Goal: Task Accomplishment & Management: Complete application form

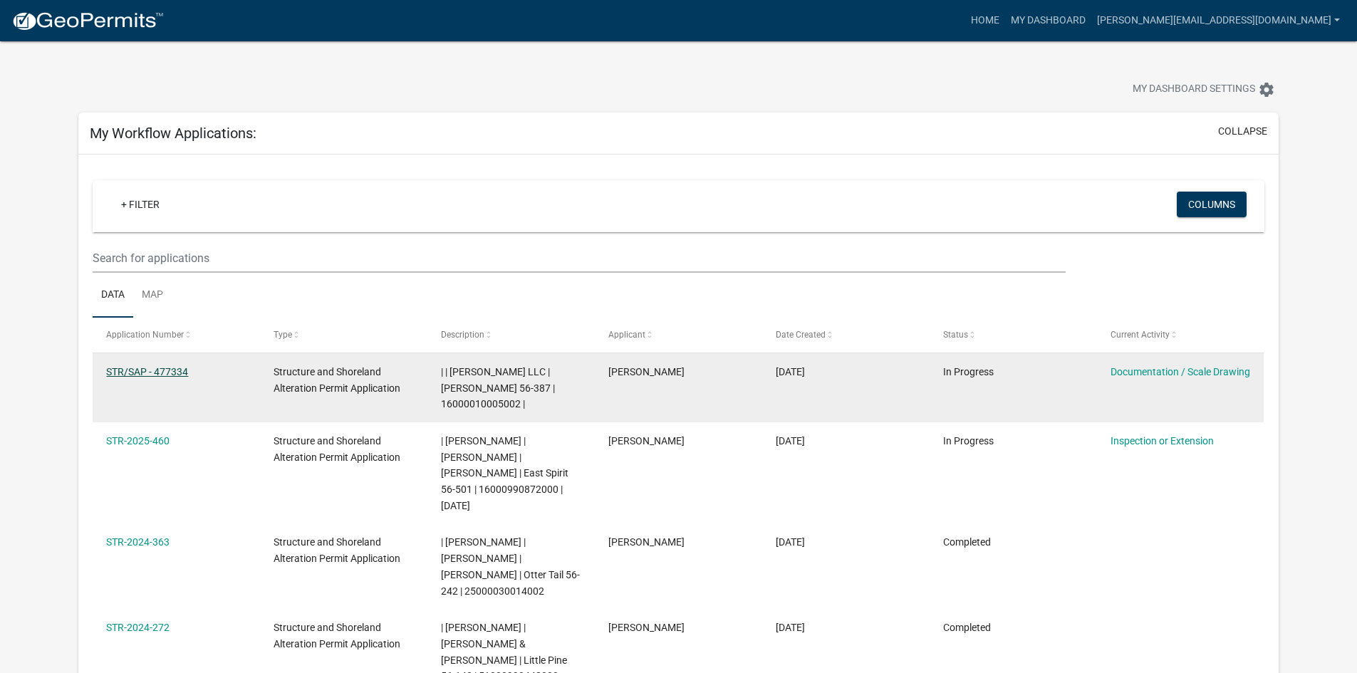
click at [148, 368] on link "STR/SAP - 477334" at bounding box center [147, 371] width 82 height 11
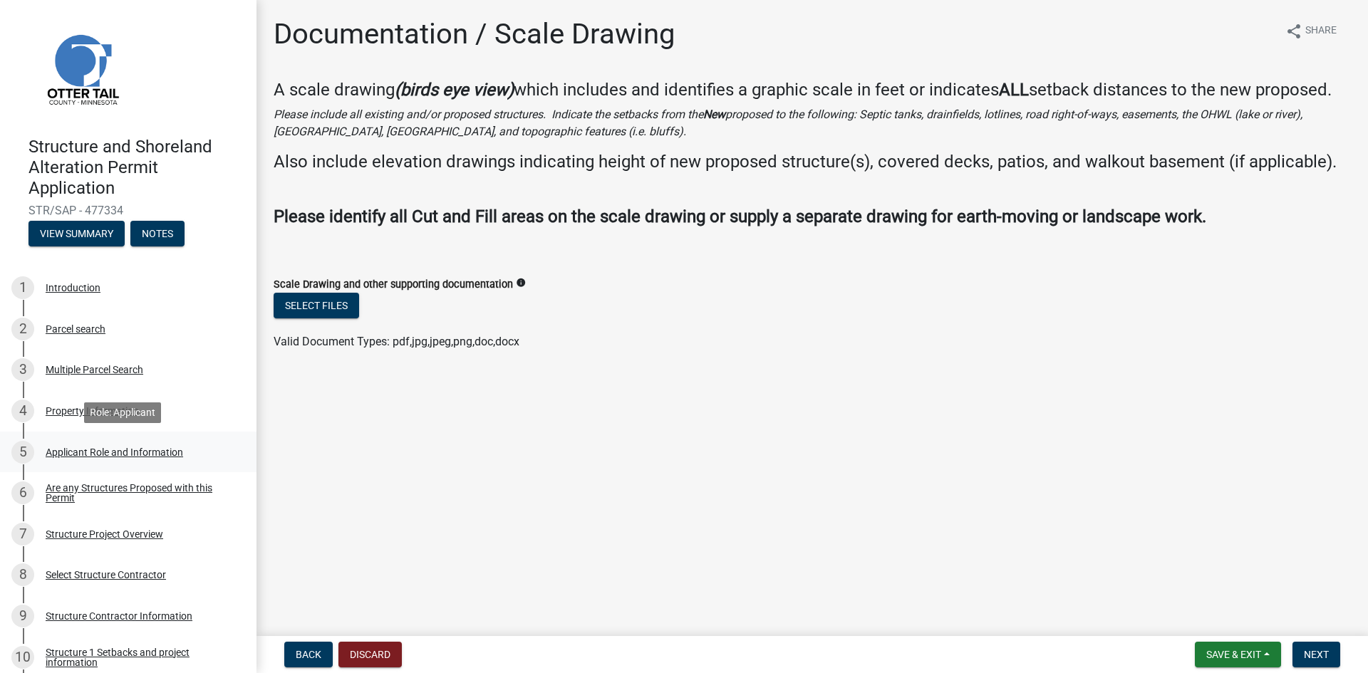
click at [21, 445] on div "5" at bounding box center [22, 452] width 23 height 23
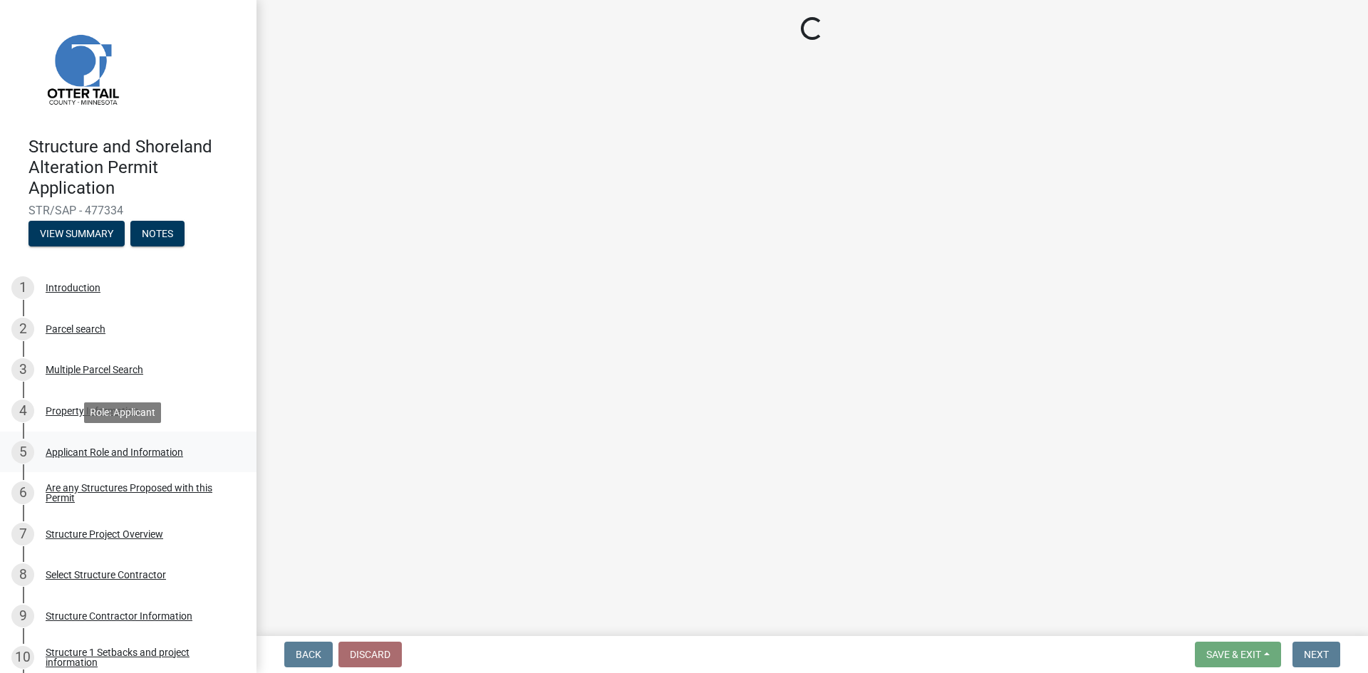
click at [80, 450] on div "Applicant Role and Information" at bounding box center [115, 452] width 138 height 10
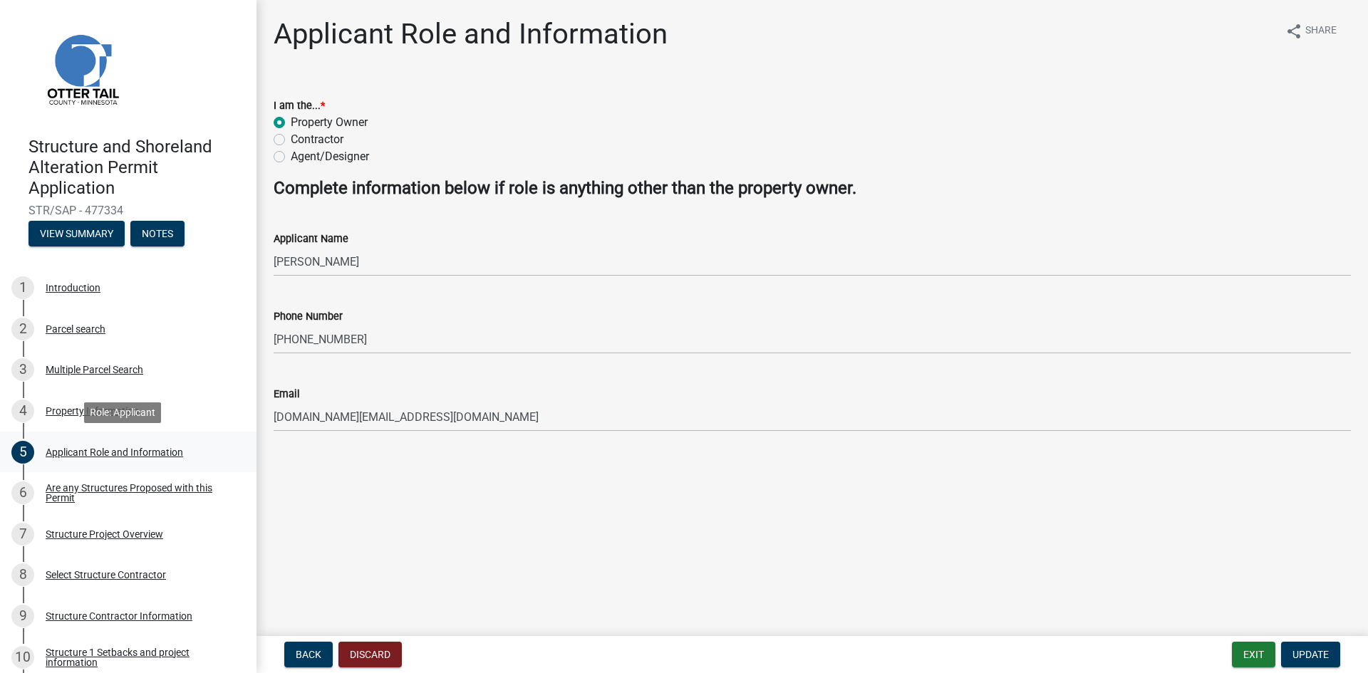
click at [23, 450] on div "5" at bounding box center [22, 452] width 23 height 23
click at [21, 656] on div "10" at bounding box center [22, 657] width 23 height 23
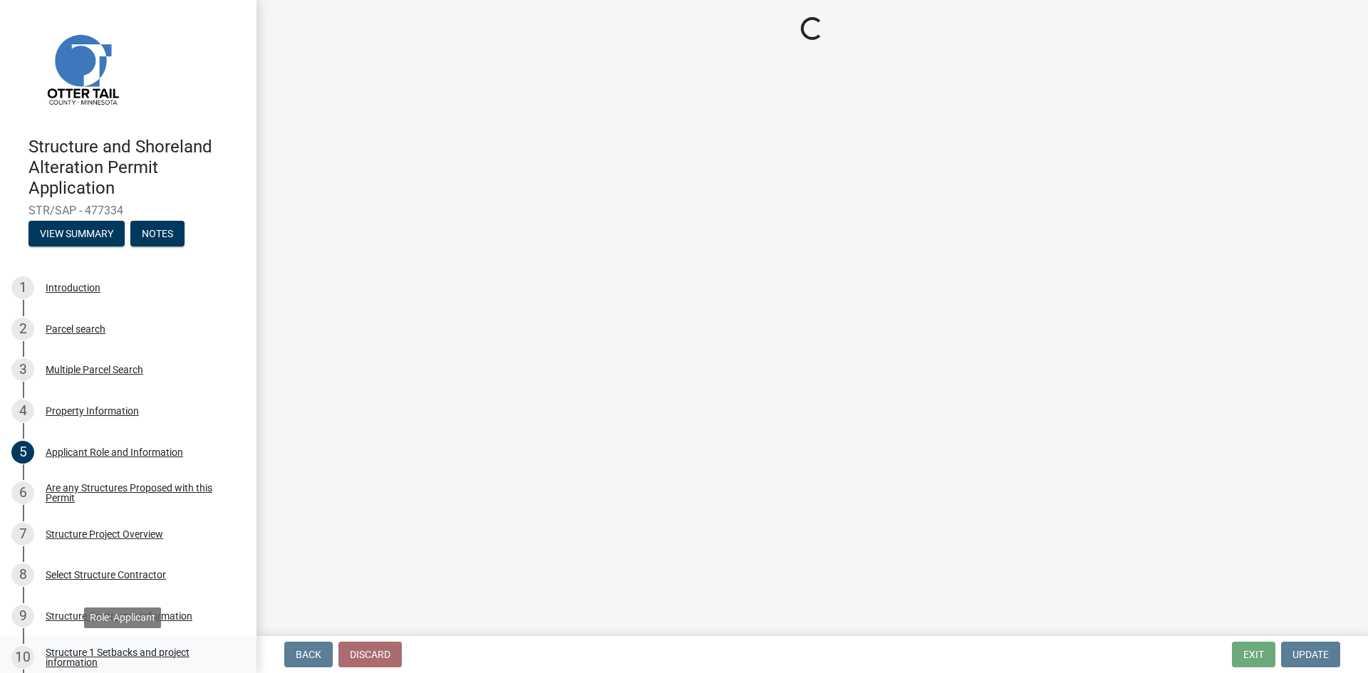
click at [21, 656] on div "10" at bounding box center [22, 657] width 23 height 23
select select "c185e313-3403-4239-bd61-bb563c58a77a"
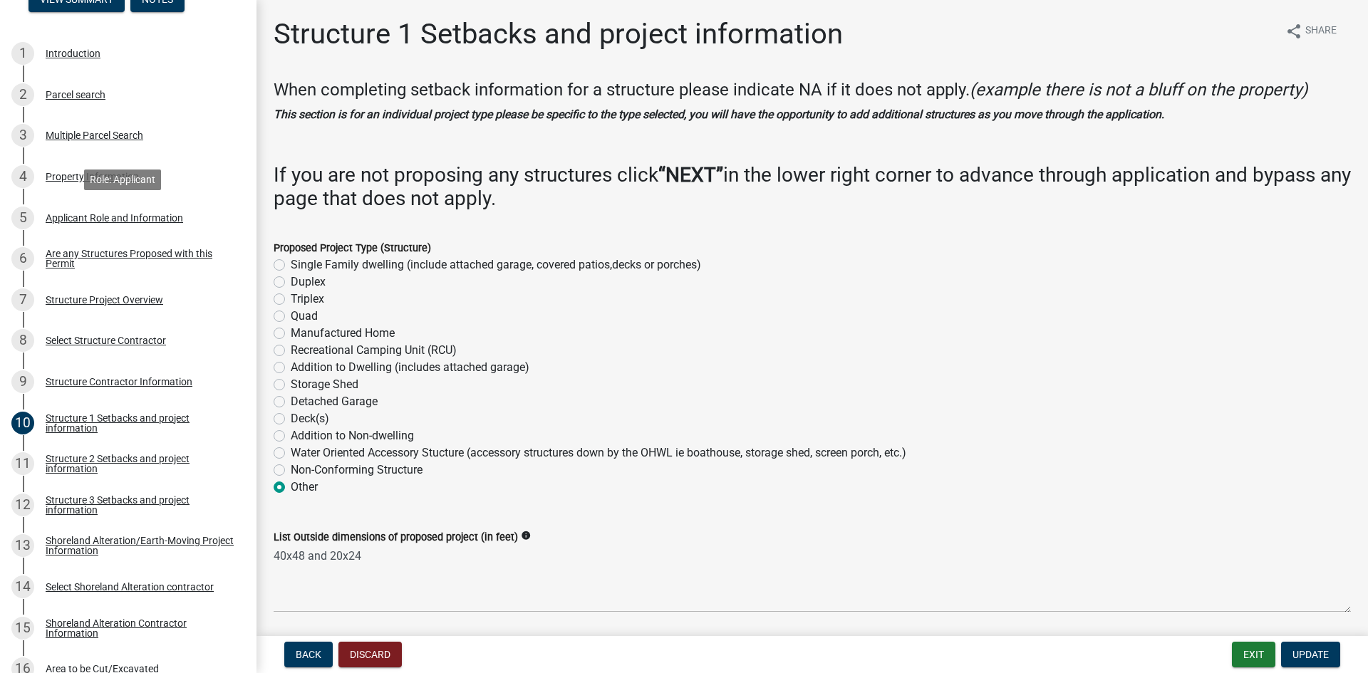
scroll to position [356, 0]
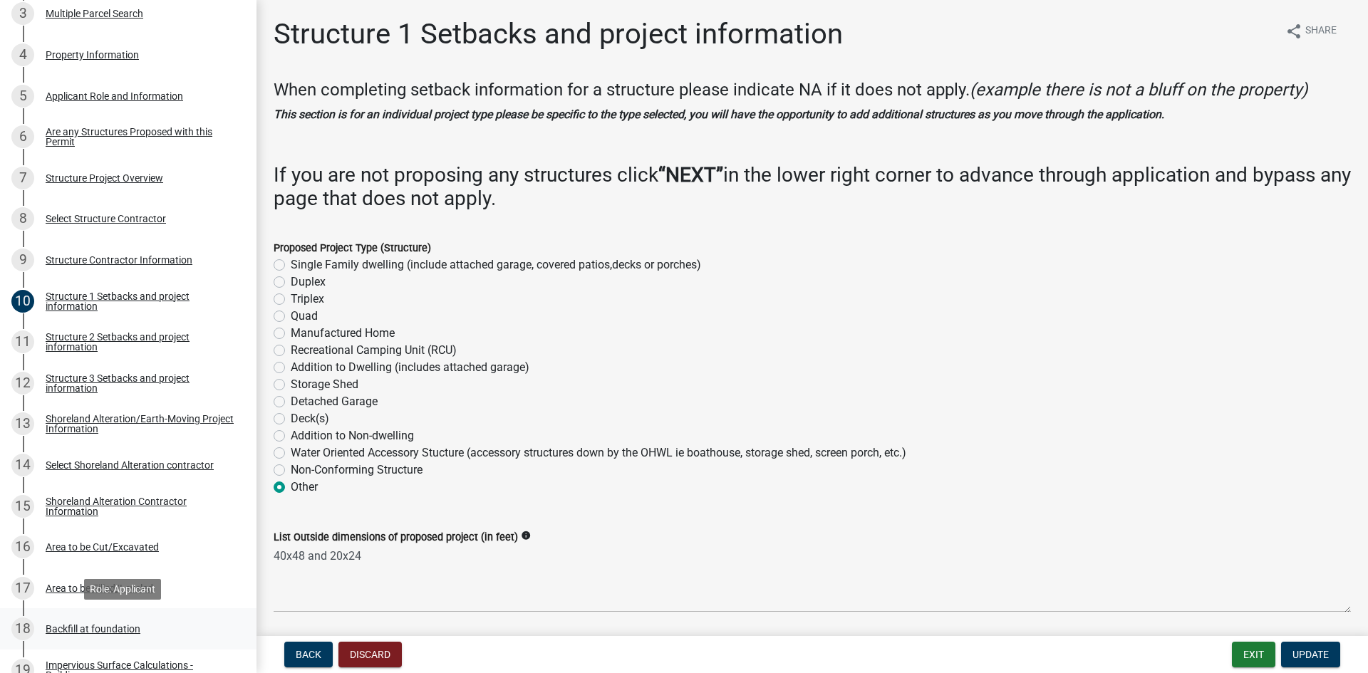
select select "c185e313-3403-4239-bd61-bb563c58a77a"
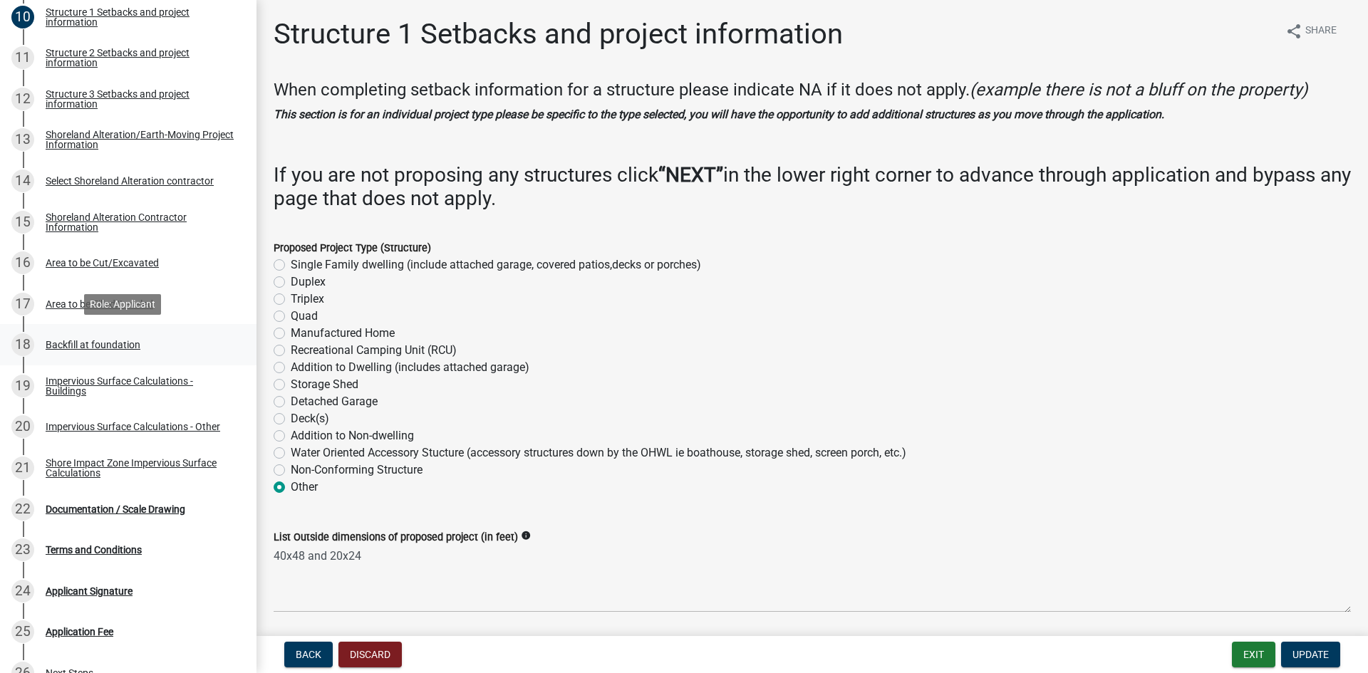
scroll to position [641, 0]
click at [20, 465] on div "21" at bounding box center [22, 467] width 23 height 23
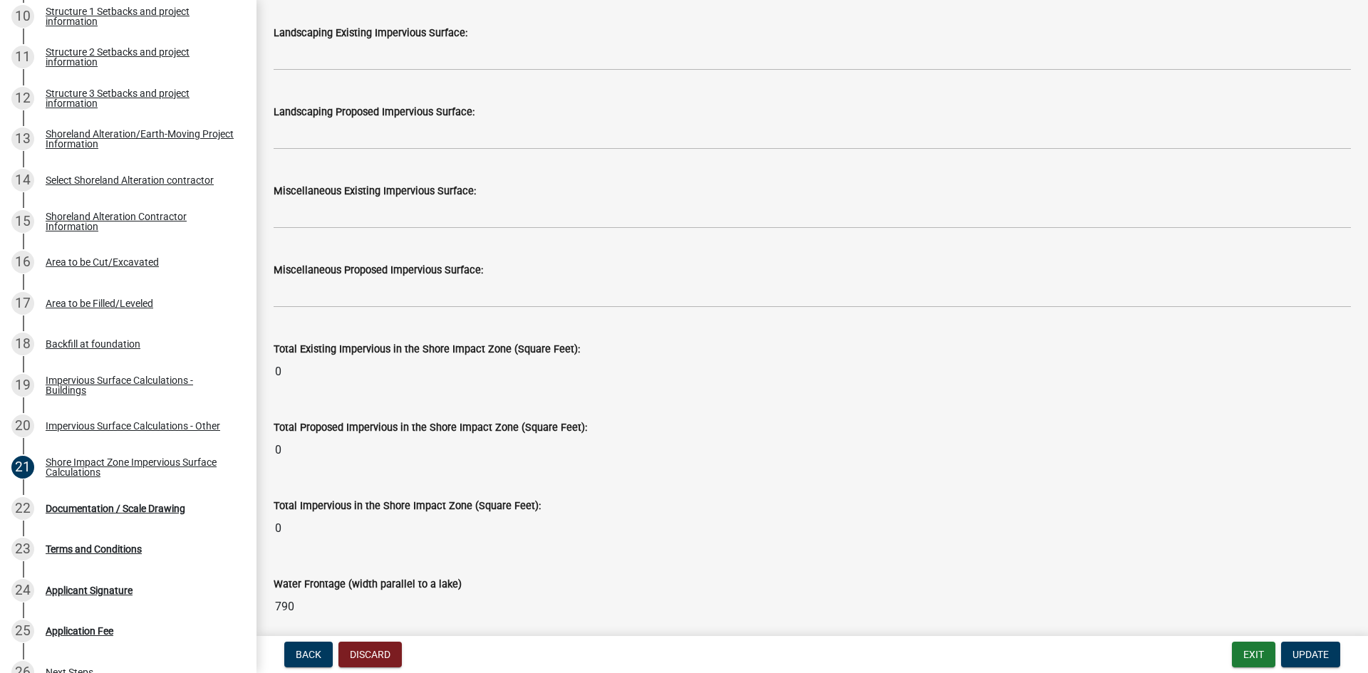
scroll to position [1704, 0]
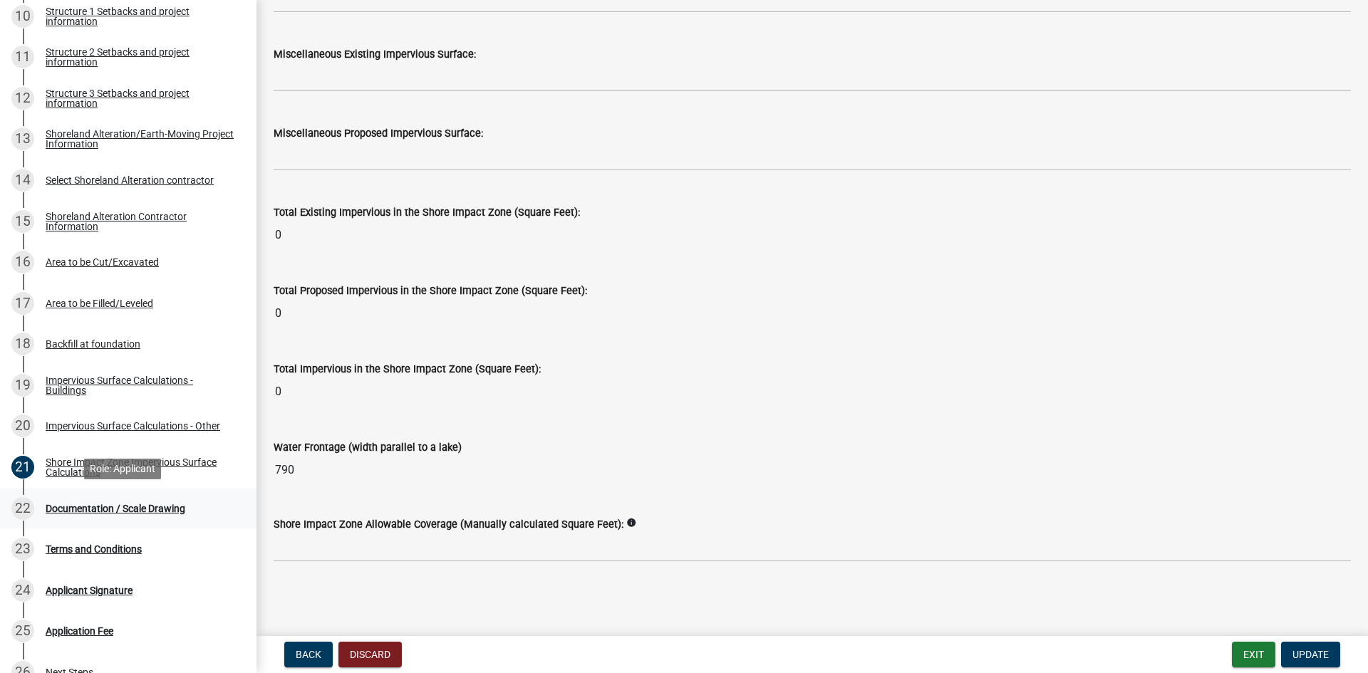
click at [123, 505] on div "Documentation / Scale Drawing" at bounding box center [116, 509] width 140 height 10
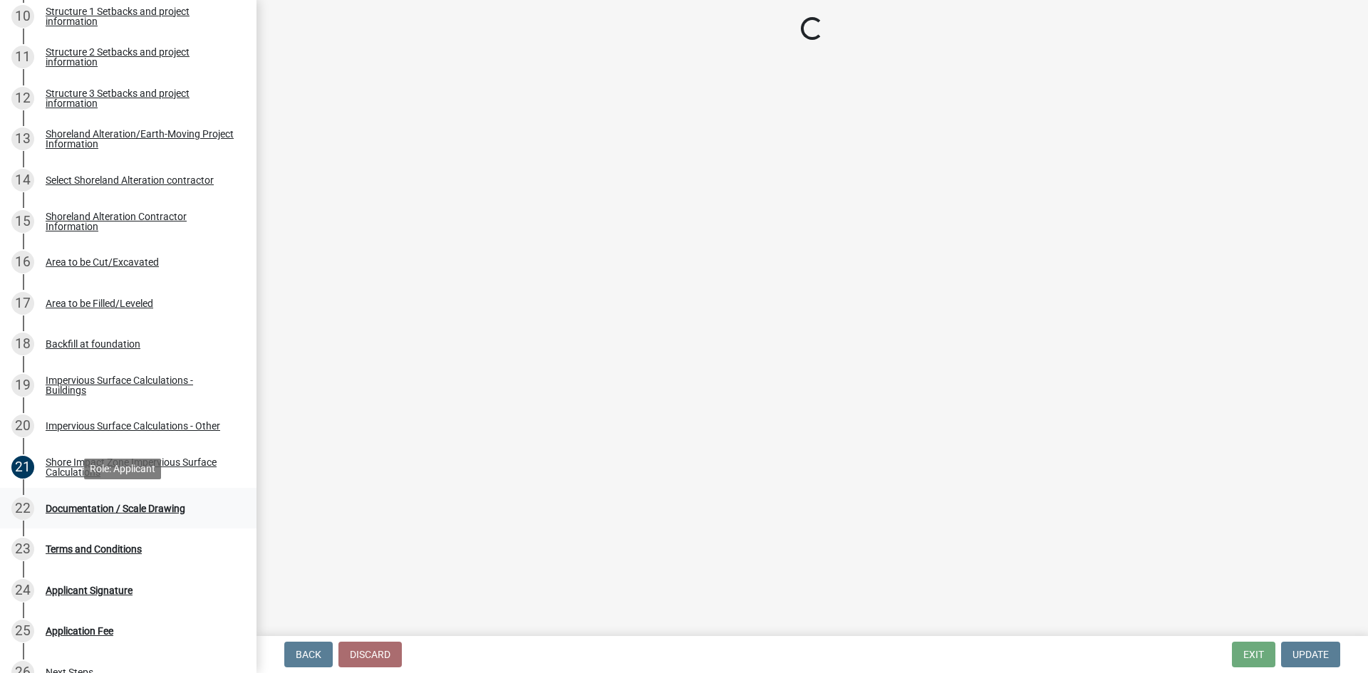
scroll to position [0, 0]
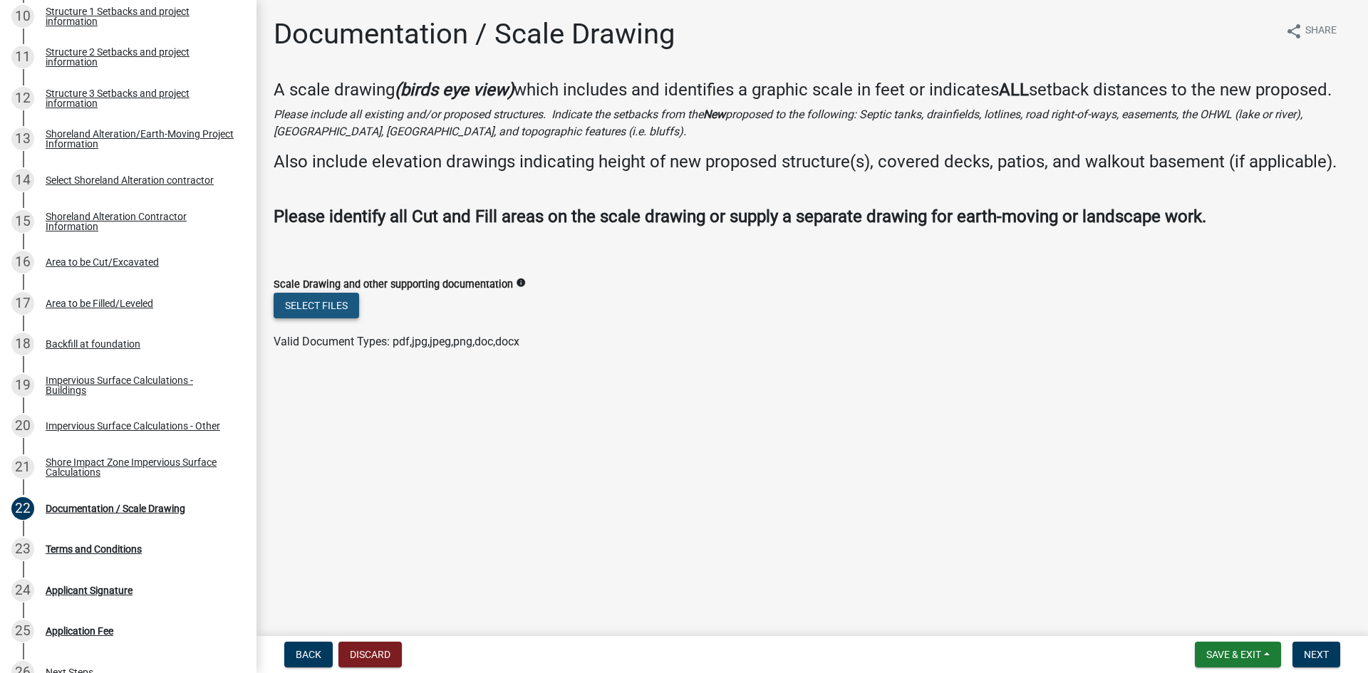
click at [328, 308] on button "Select files" at bounding box center [317, 306] width 86 height 26
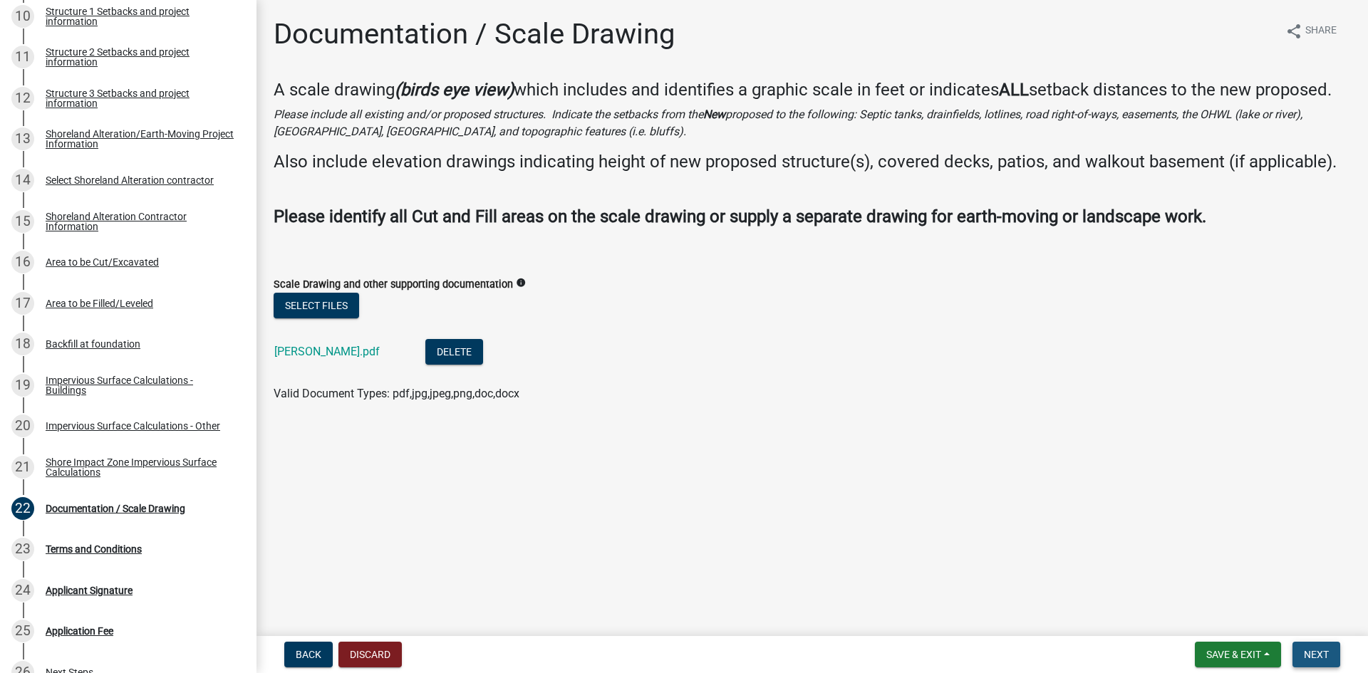
click at [1315, 657] on span "Next" at bounding box center [1316, 654] width 25 height 11
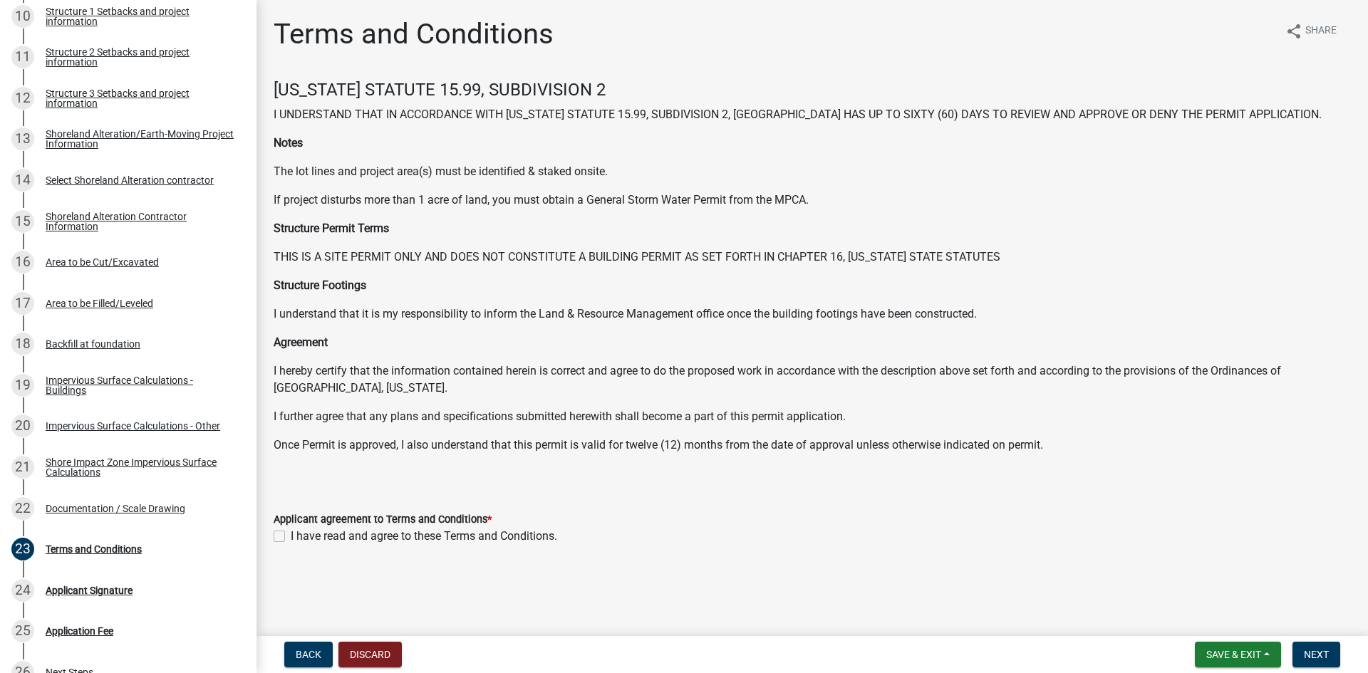
click at [291, 532] on label "I have read and agree to these Terms and Conditions." at bounding box center [424, 536] width 267 height 17
click at [291, 532] on input "I have read and agree to these Terms and Conditions." at bounding box center [295, 532] width 9 height 9
checkbox input "true"
click at [1324, 655] on span "Next" at bounding box center [1316, 654] width 25 height 11
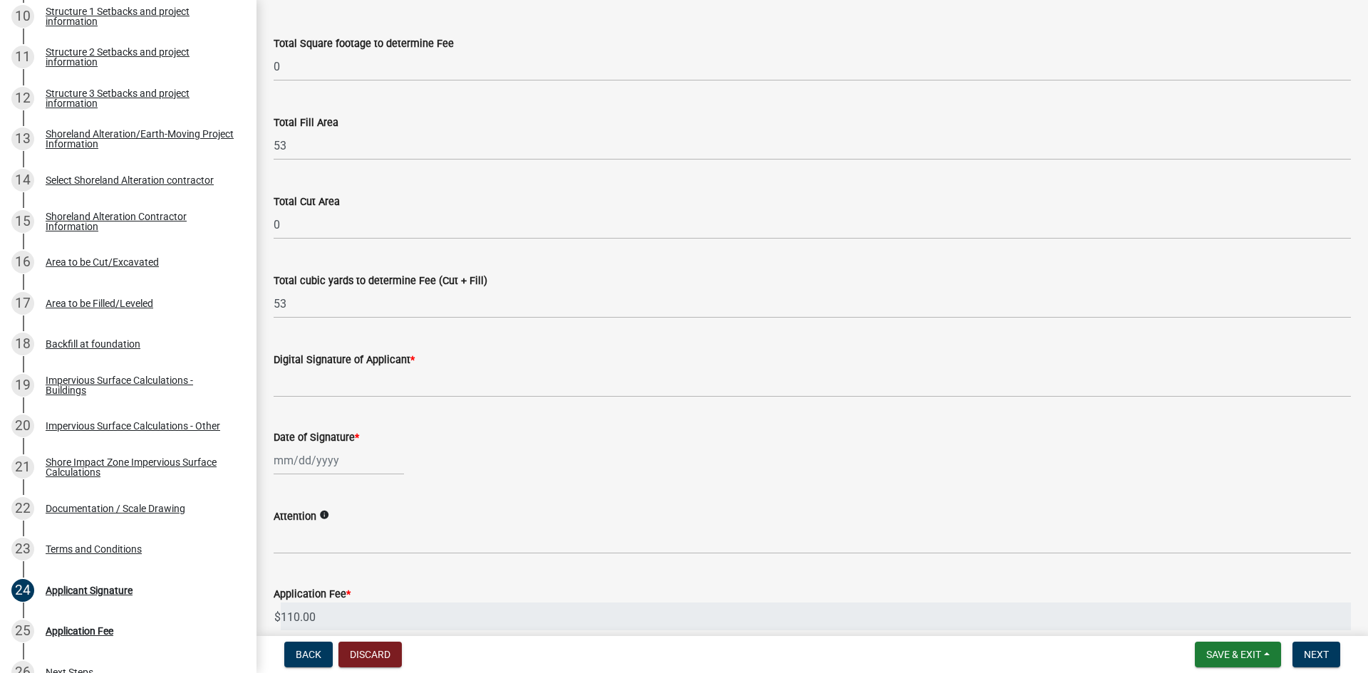
scroll to position [210, 0]
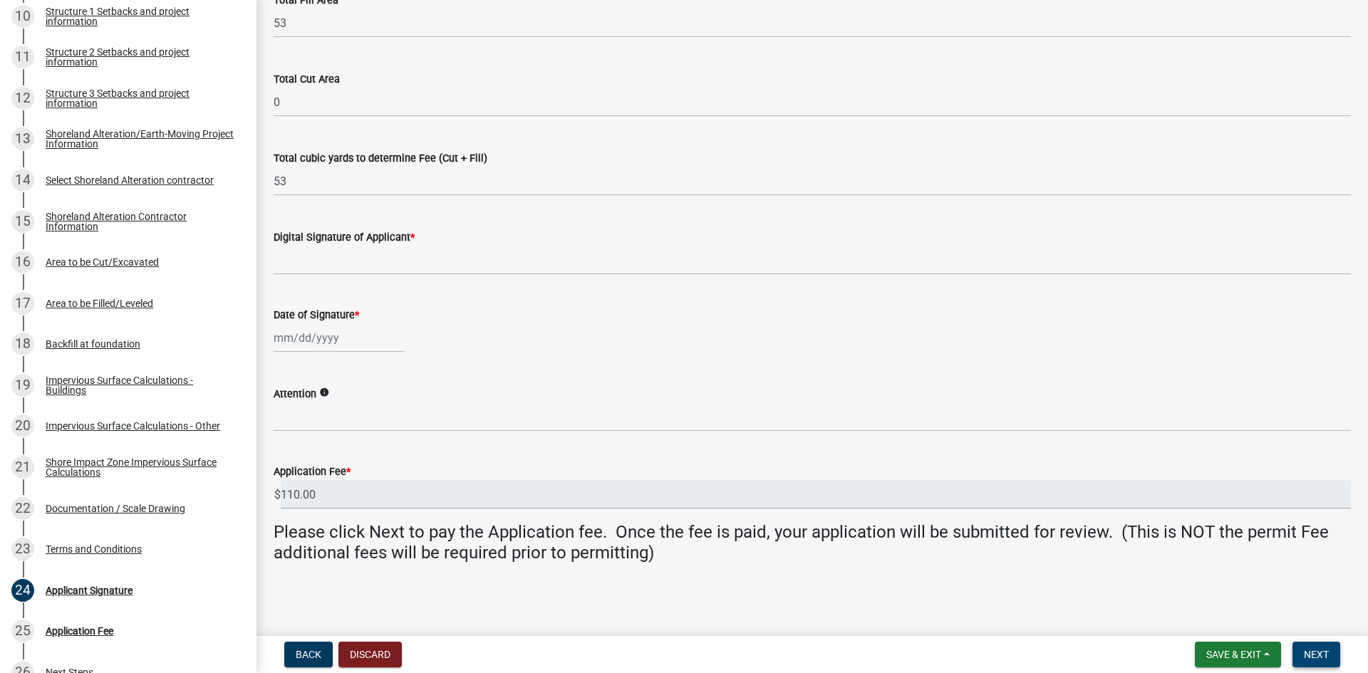
click at [1313, 652] on span "Next" at bounding box center [1316, 654] width 25 height 11
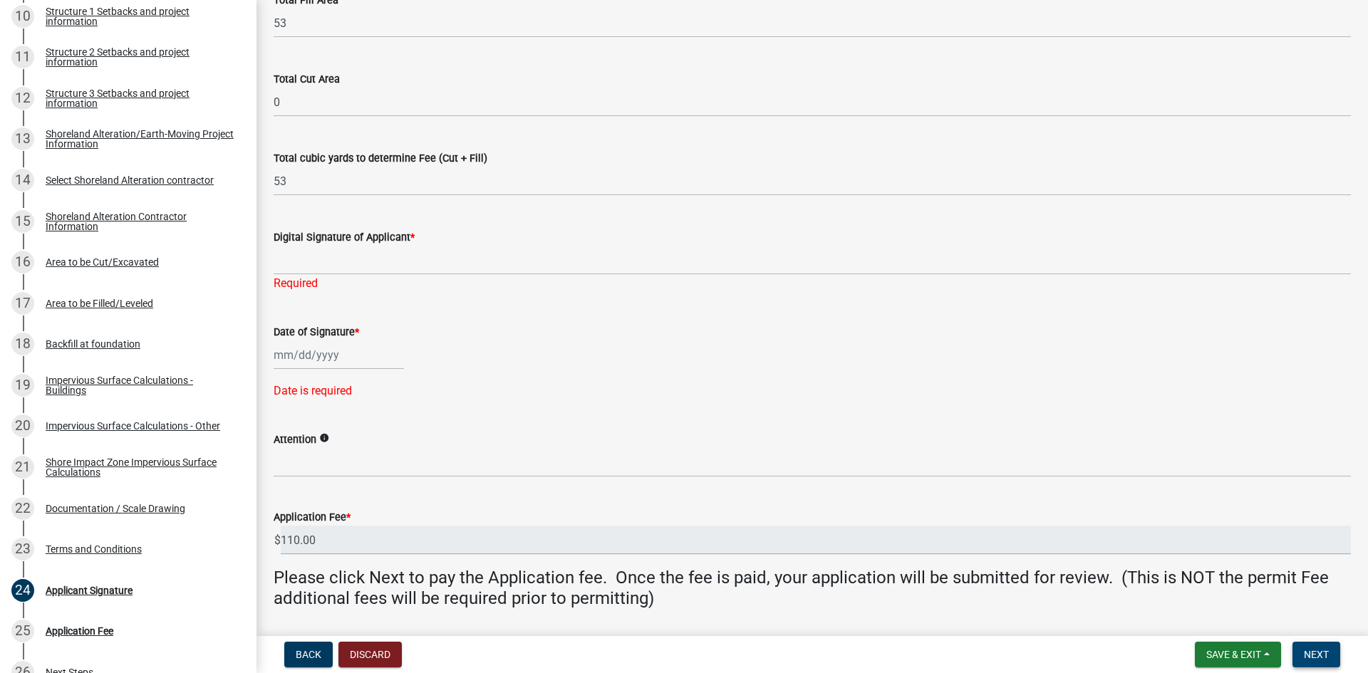
click at [1313, 652] on span "Next" at bounding box center [1316, 654] width 25 height 11
select select "9"
select select "2025"
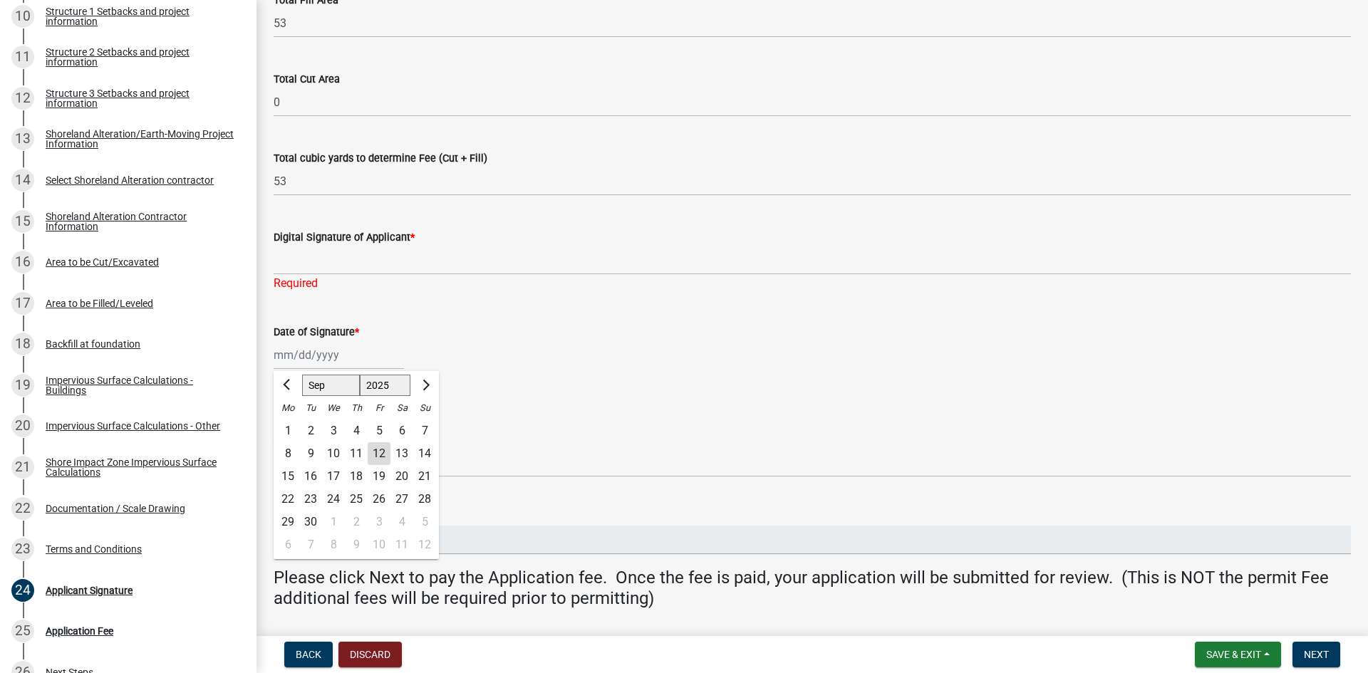
click at [276, 356] on div "[PERSON_NAME] Feb Mar Apr [PERSON_NAME][DATE] Oct Nov [DATE] 1526 1527 1528 152…" at bounding box center [339, 355] width 130 height 29
click at [380, 450] on div "12" at bounding box center [379, 454] width 23 height 23
type input "[DATE]"
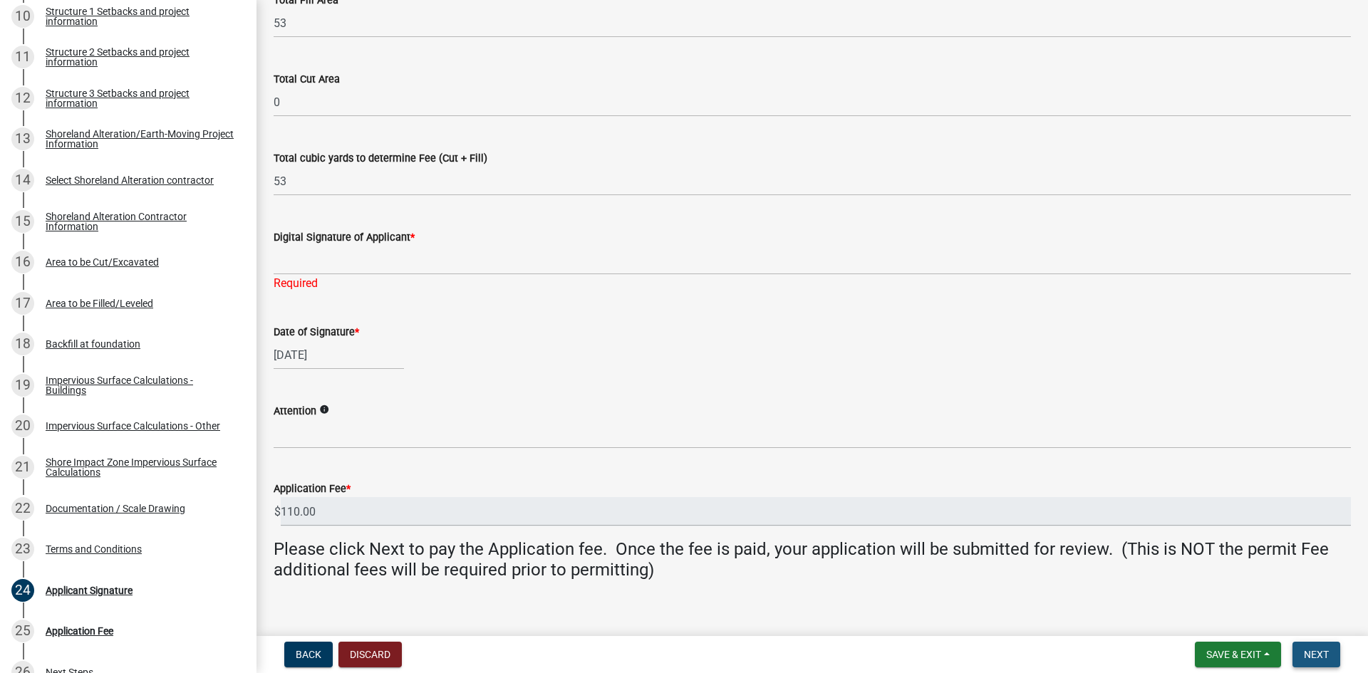
click at [1322, 652] on span "Next" at bounding box center [1316, 654] width 25 height 11
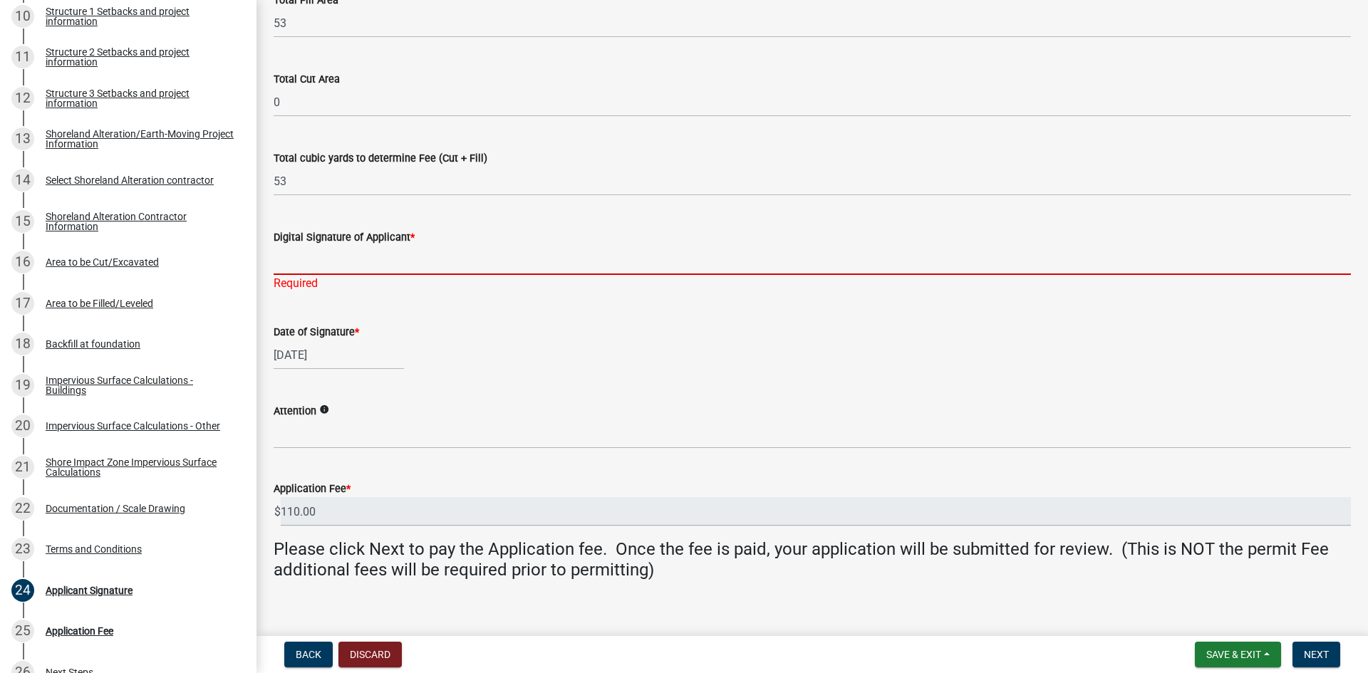
drag, startPoint x: 298, startPoint y: 267, endPoint x: 595, endPoint y: 392, distance: 322.2
click at [595, 392] on wm-data-entity-input-list "Total Square footage to determine Fee 0 Total Fill Area 53 Total Cut Area 0 Tot…" at bounding box center [812, 242] width 1077 height 700
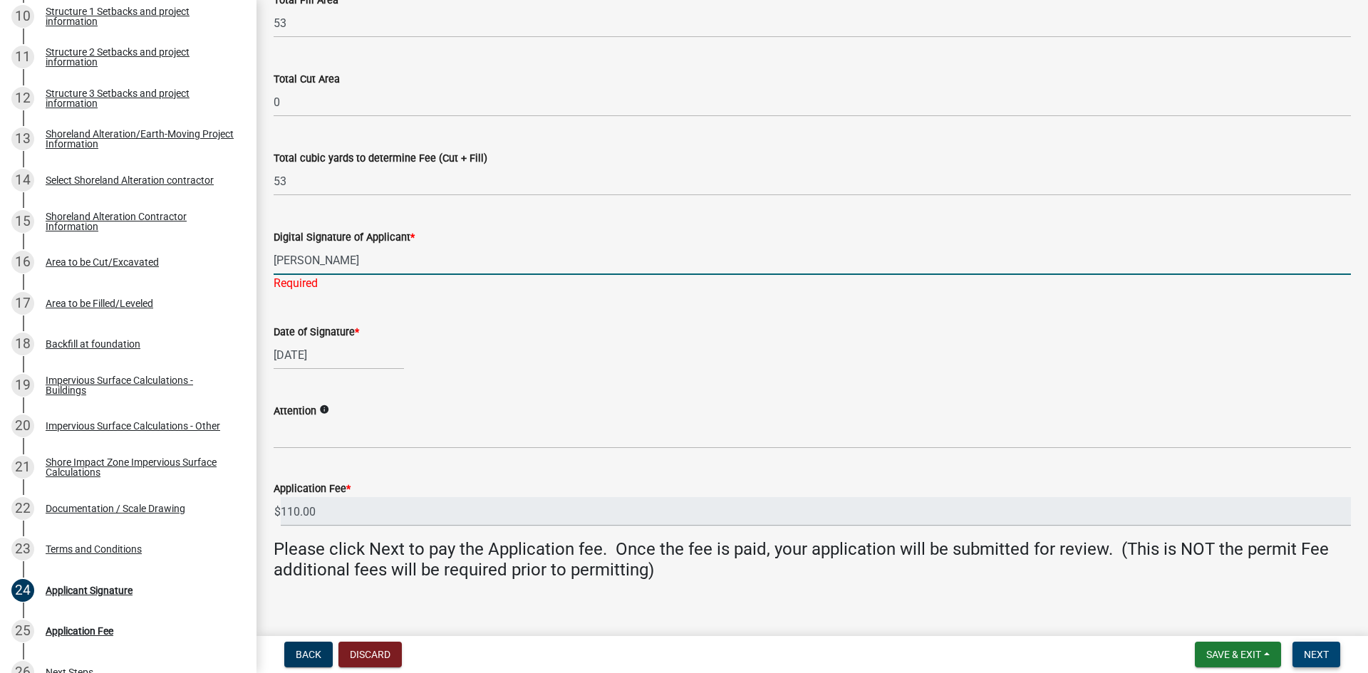
type input "[PERSON_NAME]"
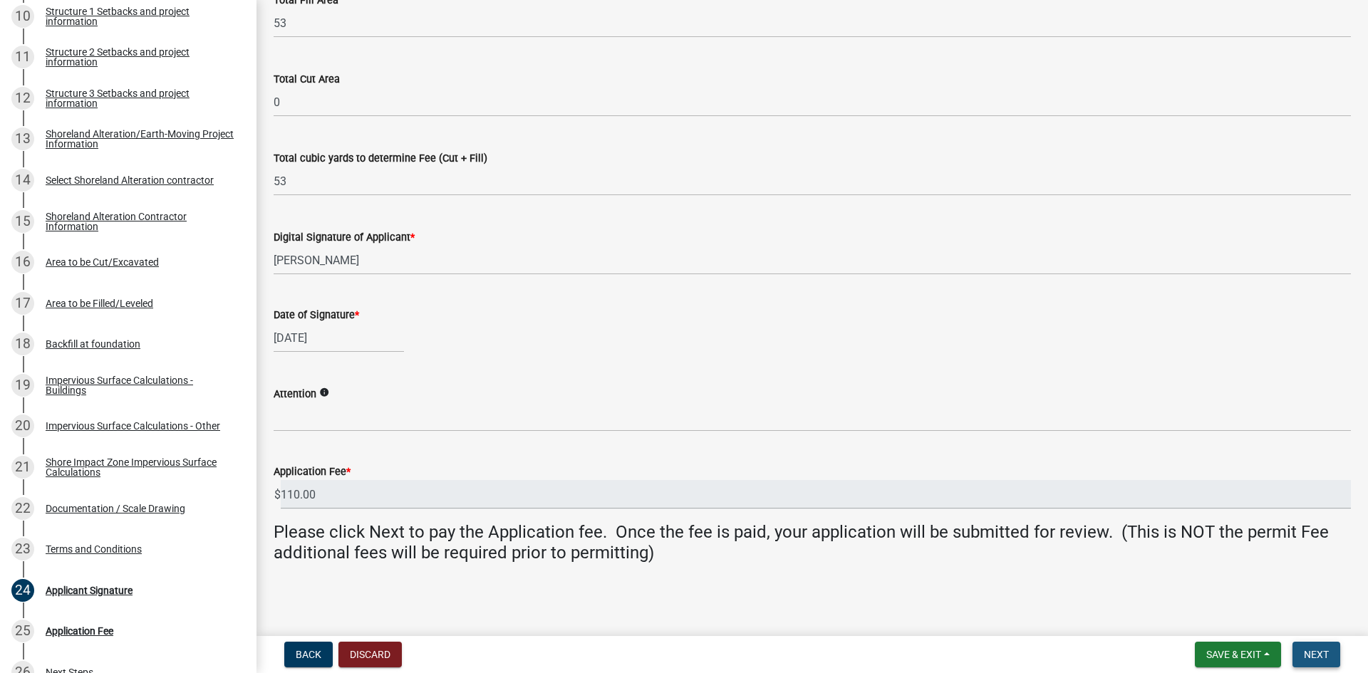
click at [1327, 651] on span "Next" at bounding box center [1316, 654] width 25 height 11
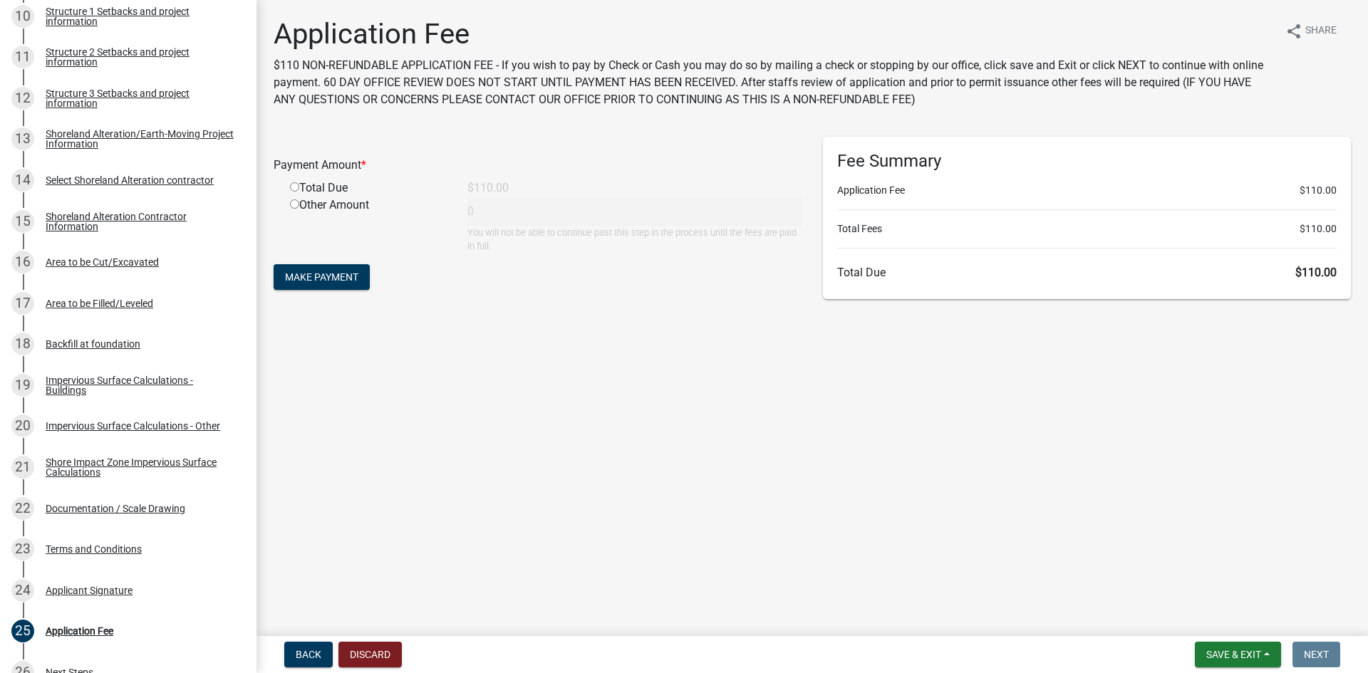
click at [294, 185] on input "radio" at bounding box center [294, 186] width 9 height 9
radio input "true"
type input "110"
click at [311, 274] on span "Make Payment" at bounding box center [321, 276] width 73 height 11
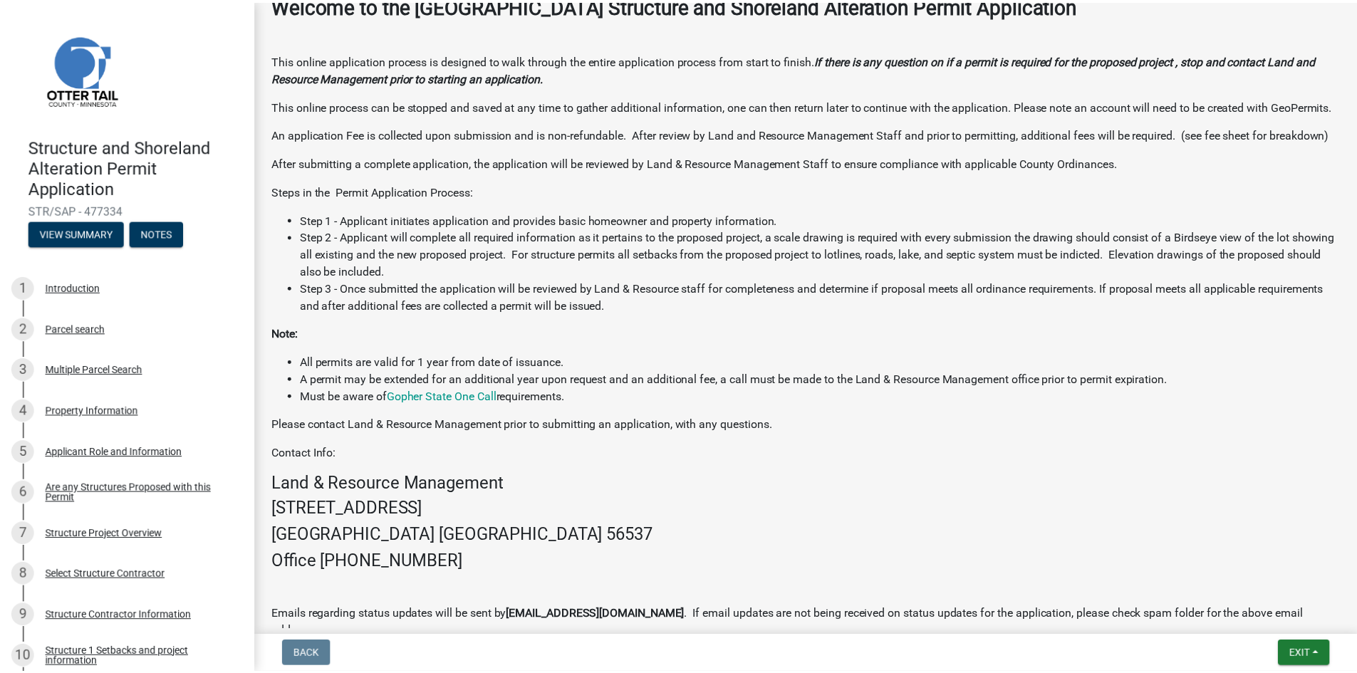
scroll to position [513, 0]
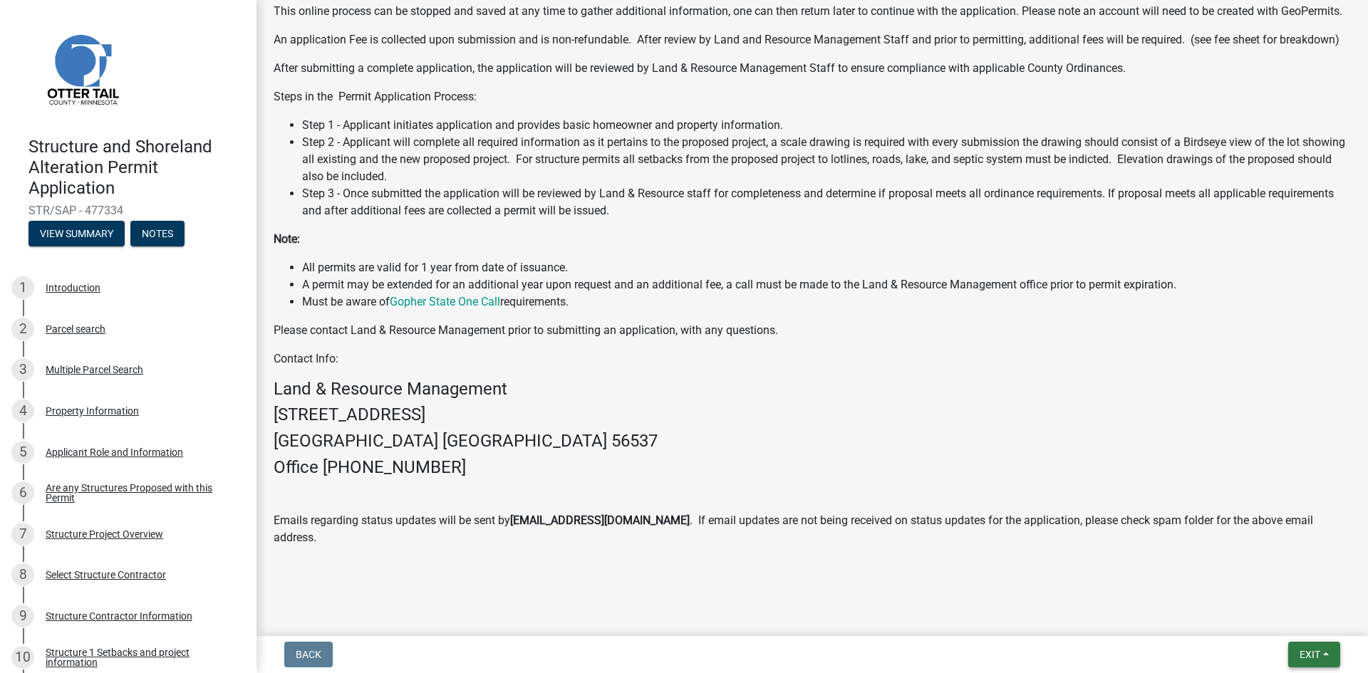
click at [1310, 653] on span "Exit" at bounding box center [1310, 654] width 21 height 11
click at [1283, 611] on button "Save & Exit" at bounding box center [1283, 618] width 114 height 34
